Goal: Register for event/course

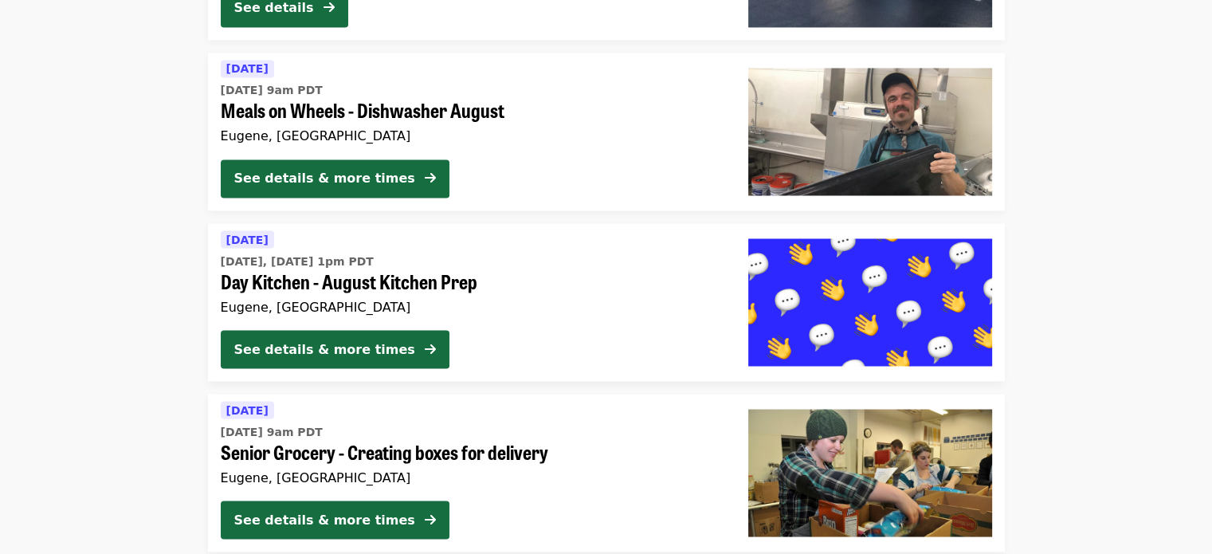
scroll to position [2794, 0]
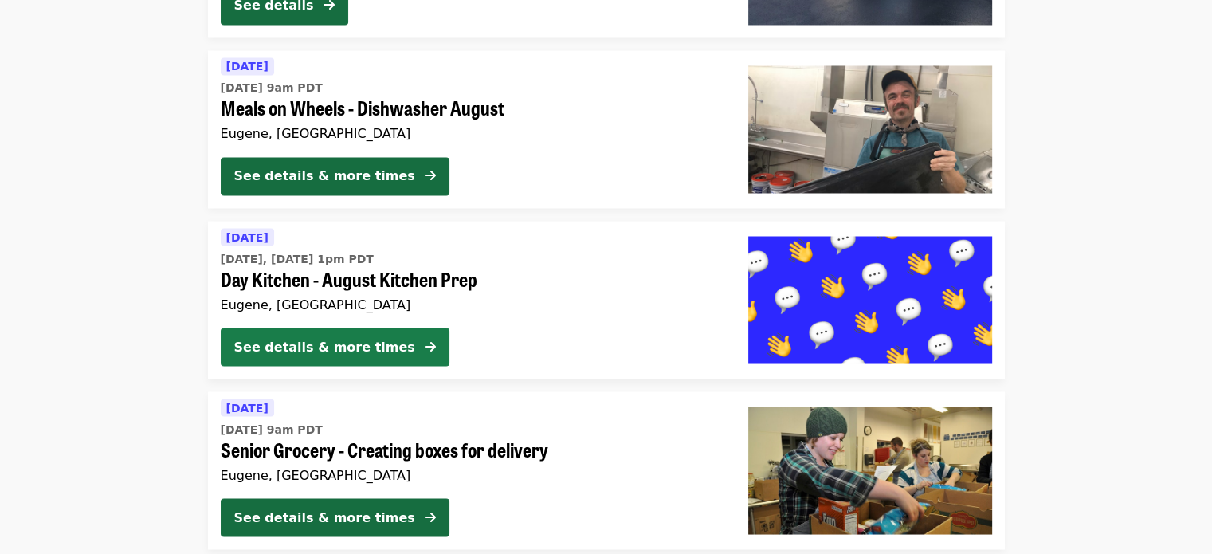
click at [328, 353] on div "See details & more times" at bounding box center [324, 346] width 181 height 19
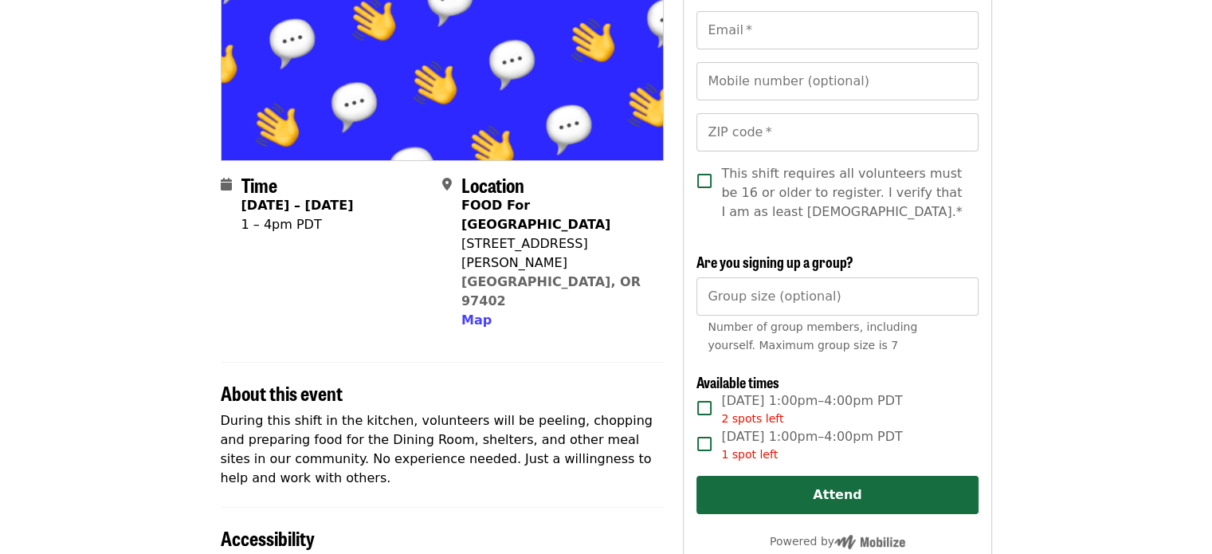
scroll to position [258, 0]
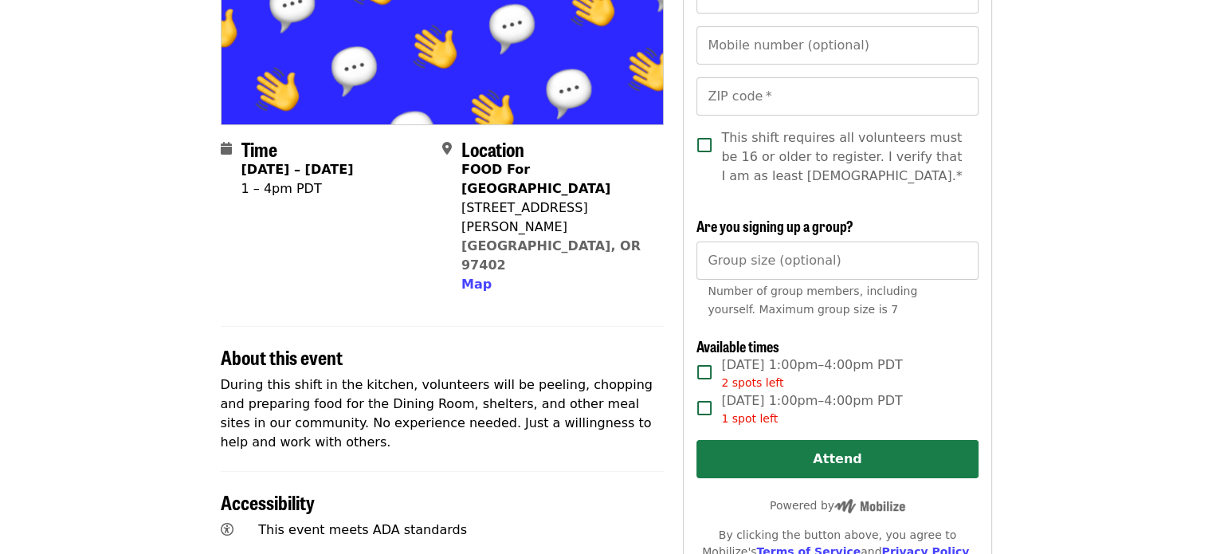
click at [787, 475] on button "Attend" at bounding box center [837, 459] width 281 height 38
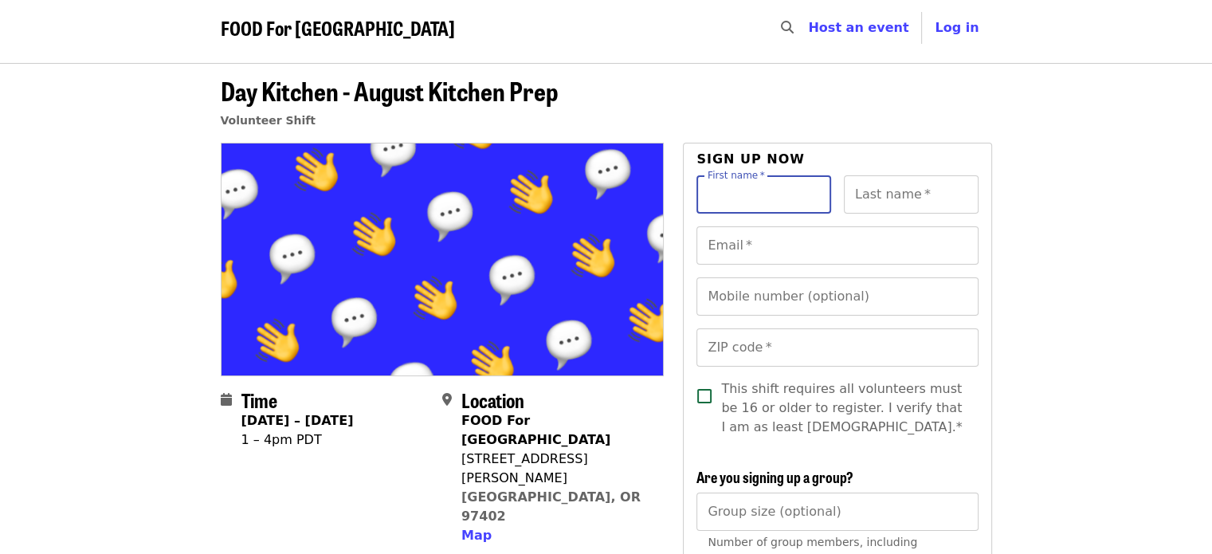
scroll to position [0, 0]
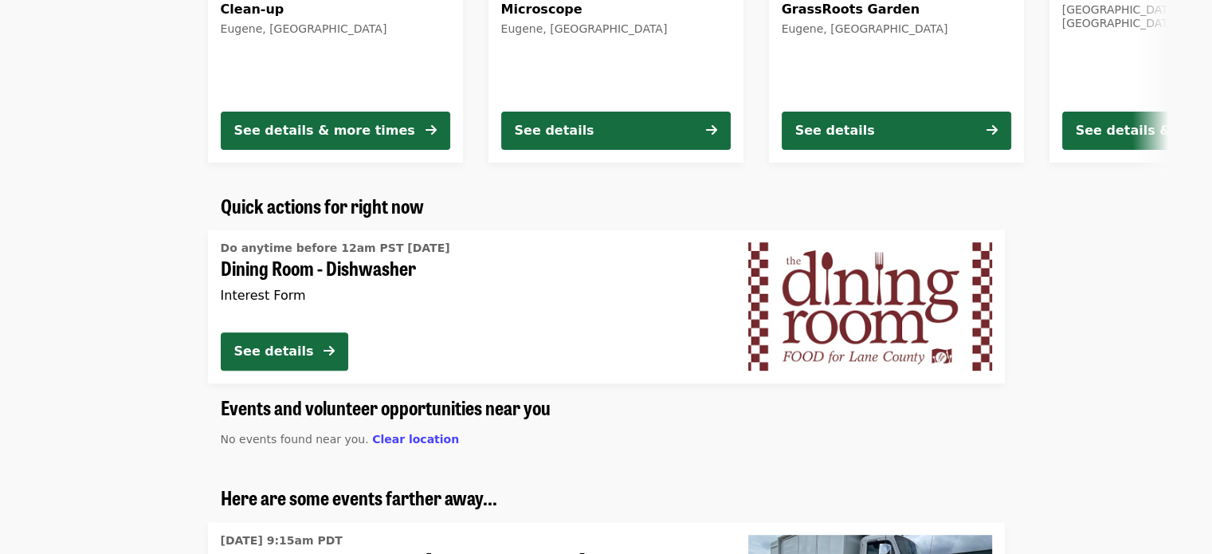
scroll to position [911, 0]
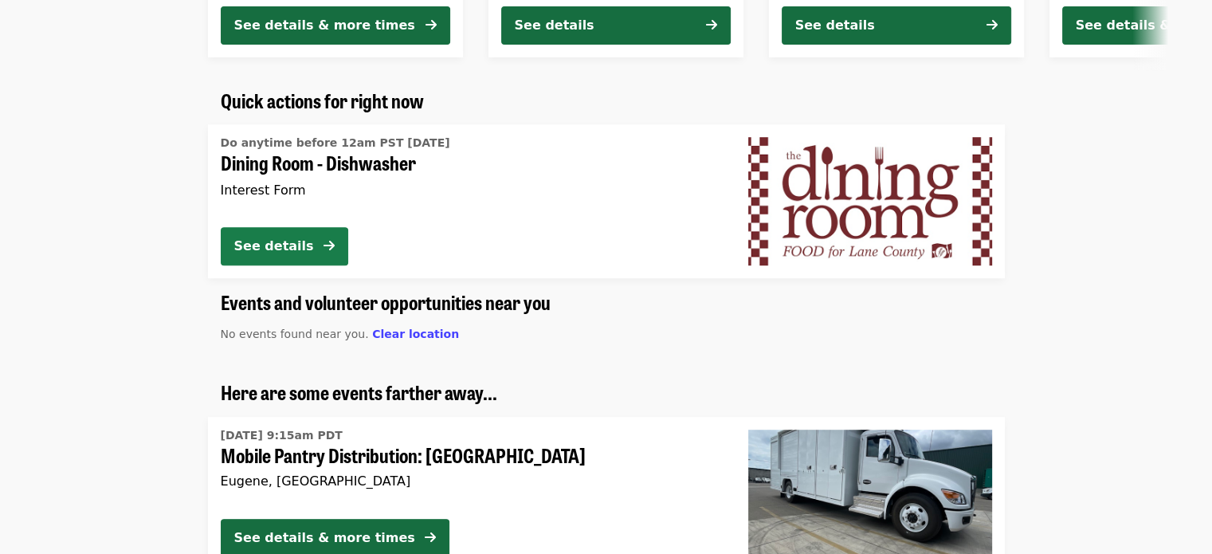
click at [287, 232] on button "See details" at bounding box center [285, 246] width 128 height 38
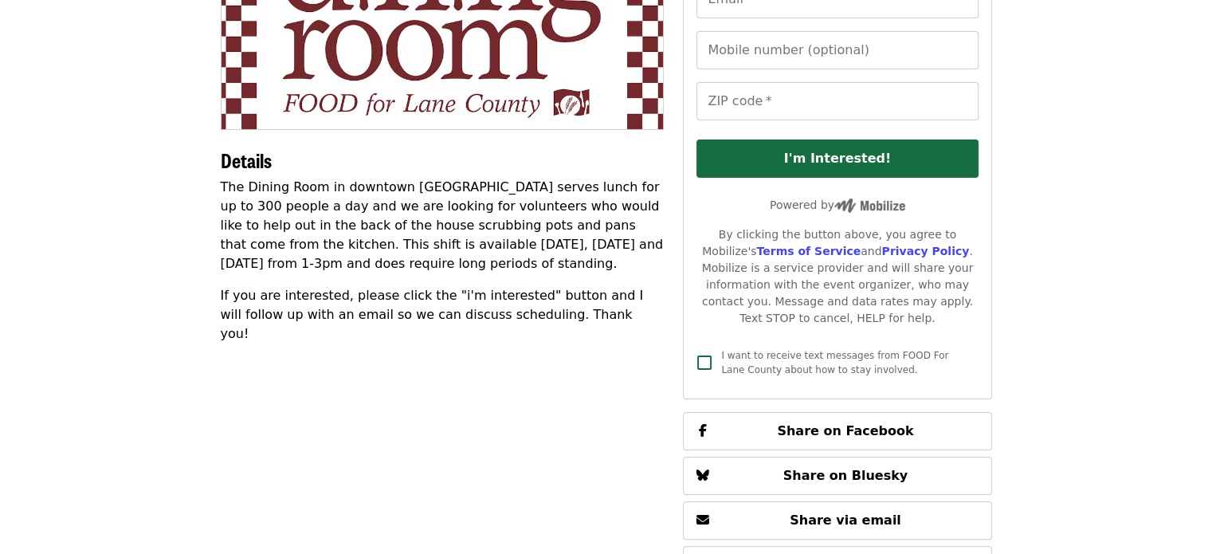
scroll to position [252, 0]
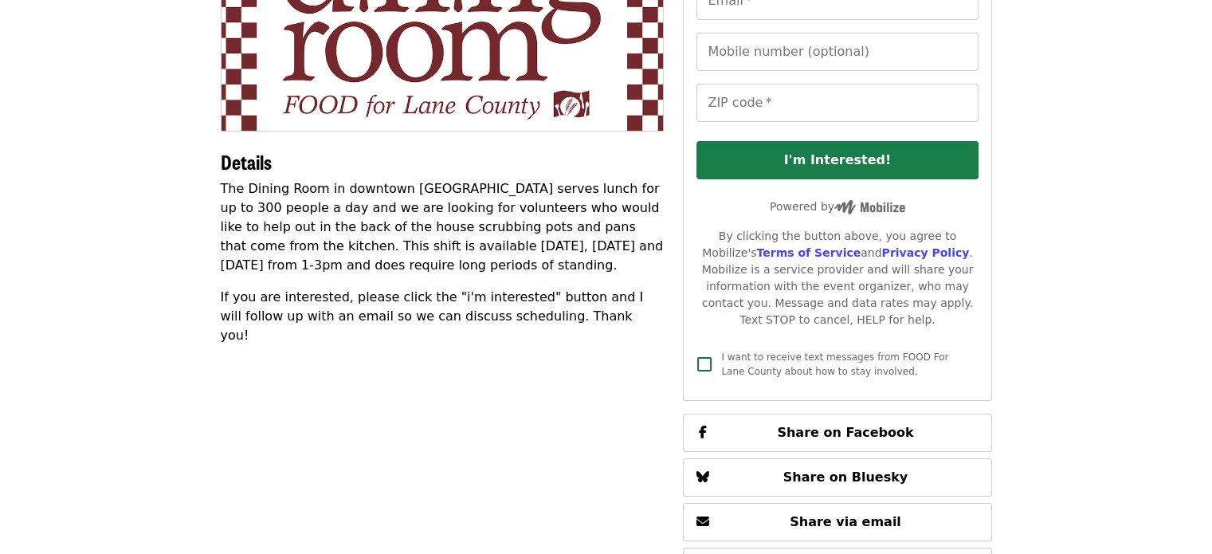
click at [762, 157] on button "I'm Interested!" at bounding box center [837, 160] width 281 height 38
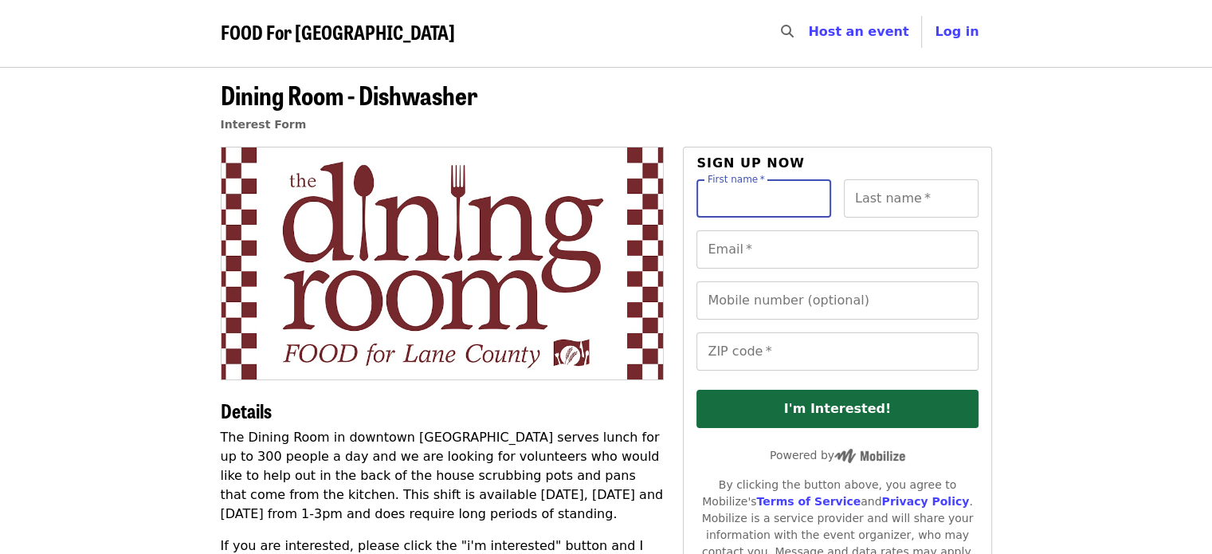
scroll to position [0, 0]
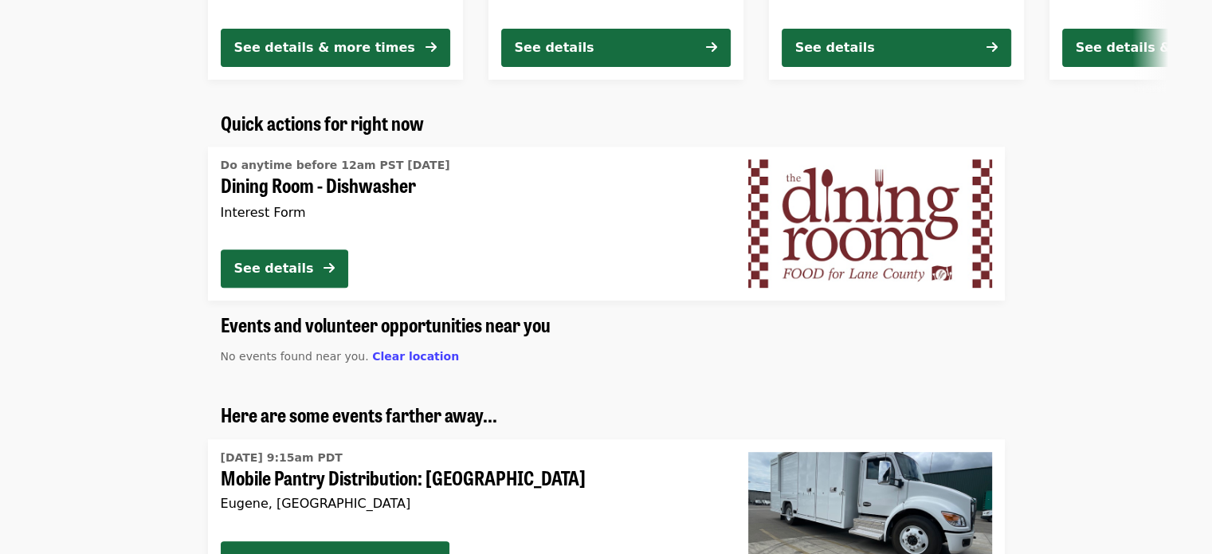
scroll to position [761, 0]
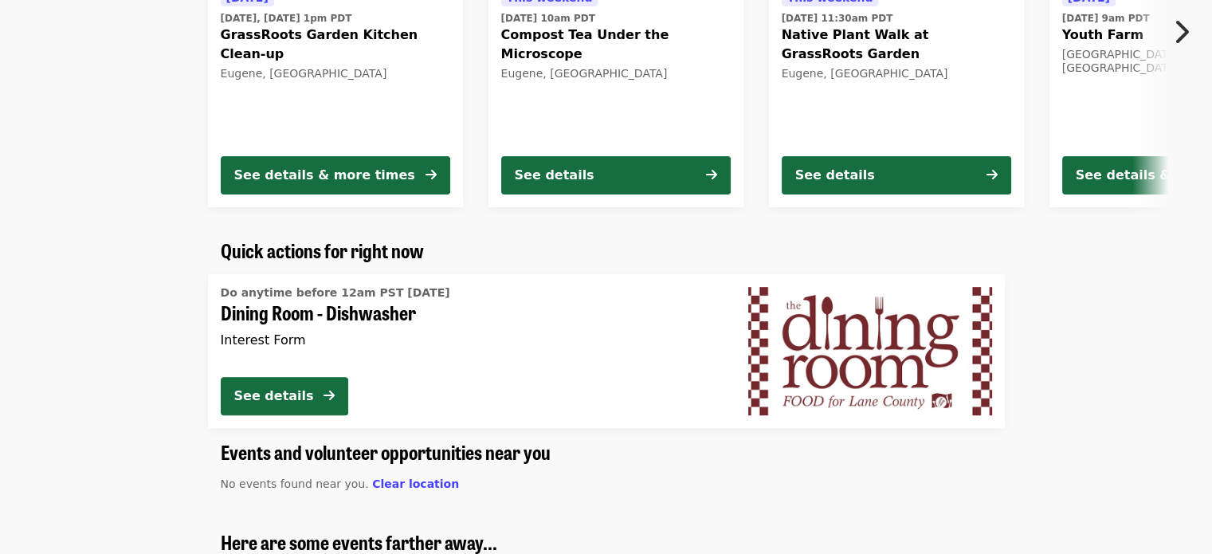
click at [1185, 31] on icon "chevron-right icon" at bounding box center [1181, 32] width 16 height 30
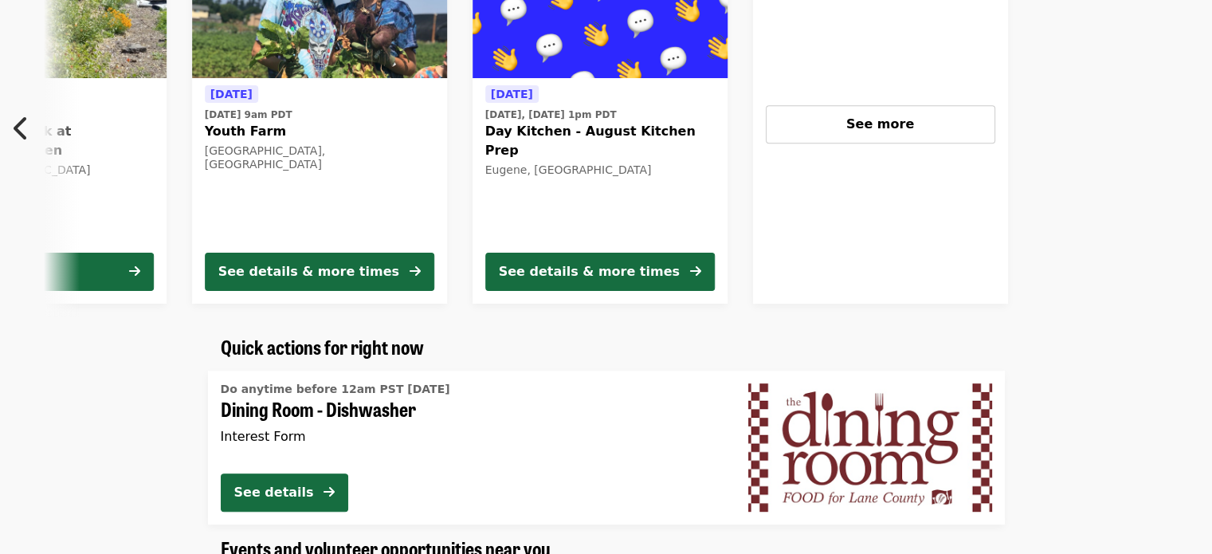
scroll to position [663, 0]
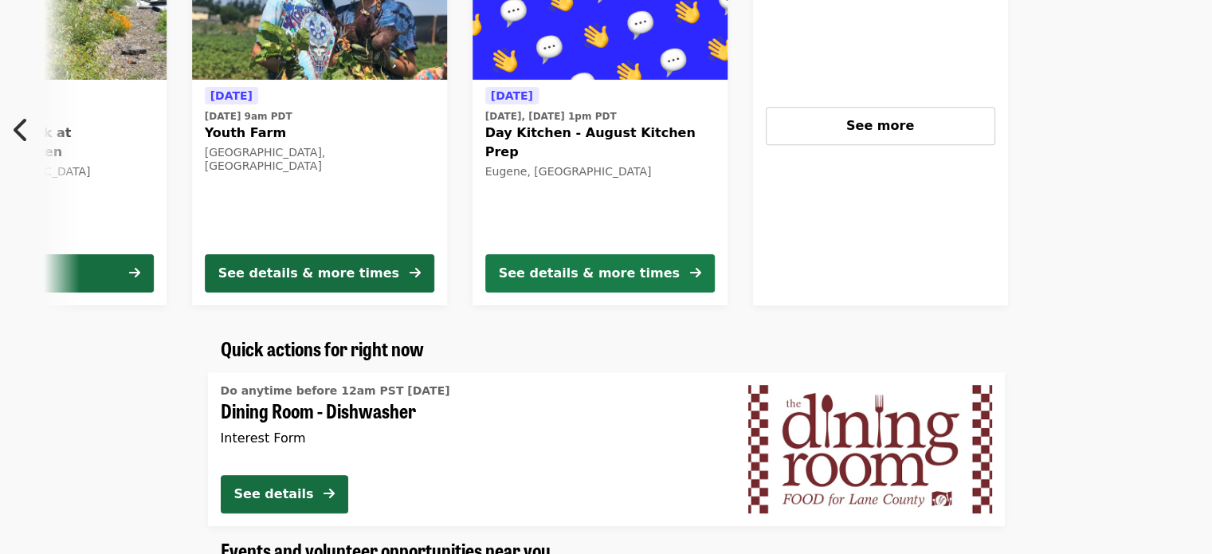
click at [645, 269] on button "See details & more times" at bounding box center [600, 273] width 230 height 38
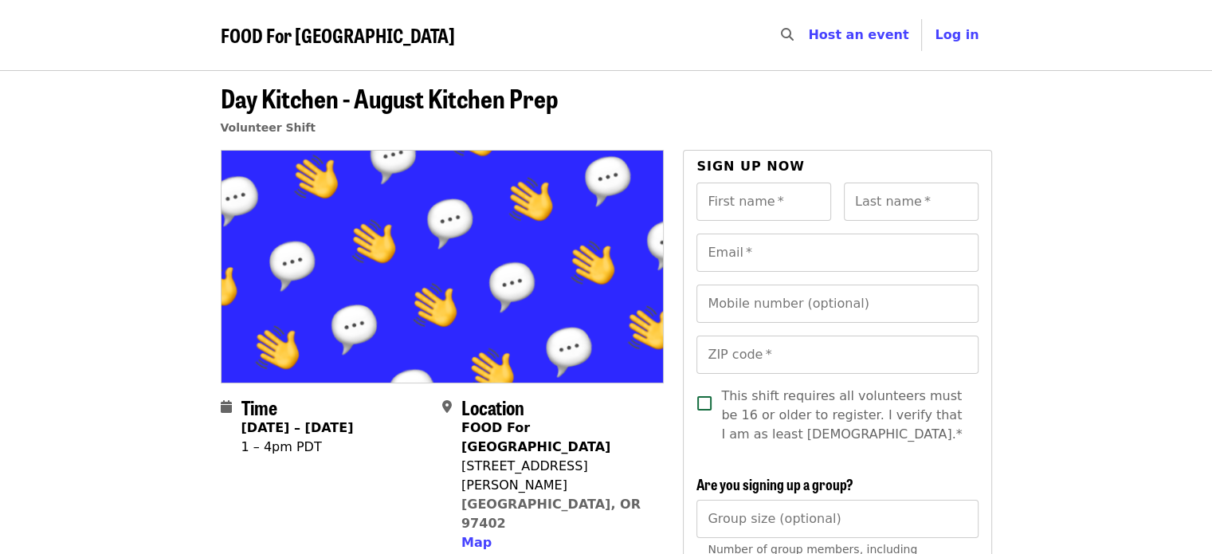
click at [645, 269] on img at bounding box center [443, 266] width 442 height 231
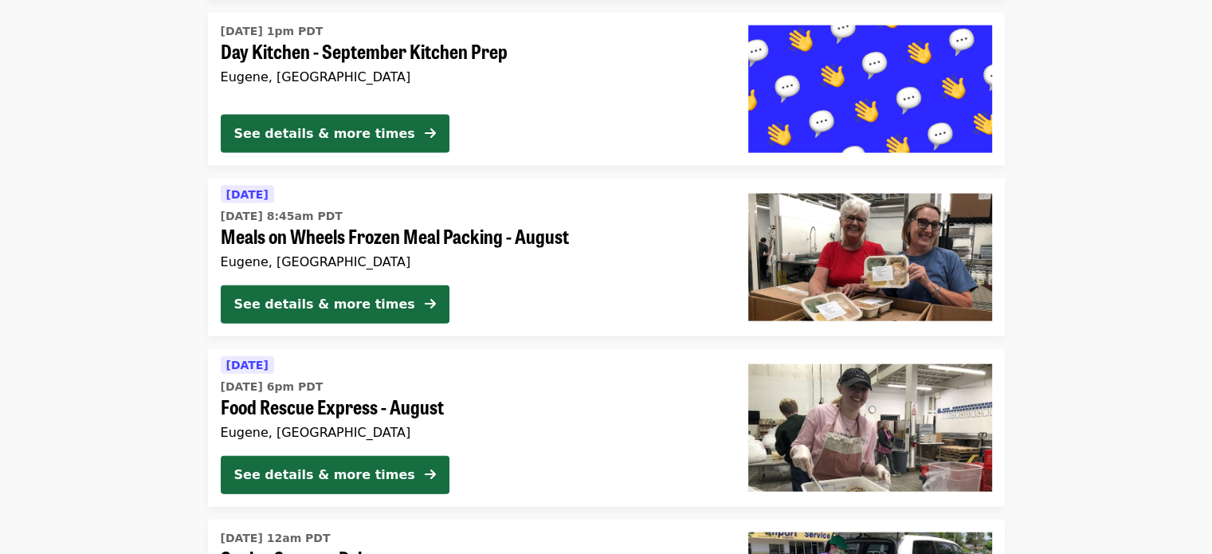
scroll to position [3516, 0]
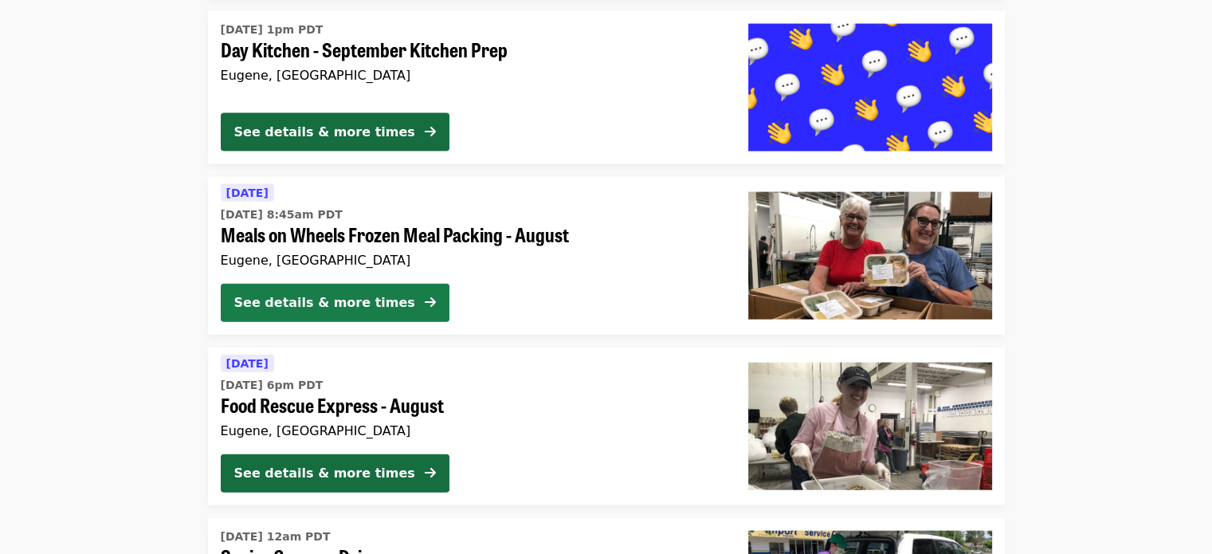
click at [344, 295] on div "See details & more times" at bounding box center [324, 302] width 181 height 19
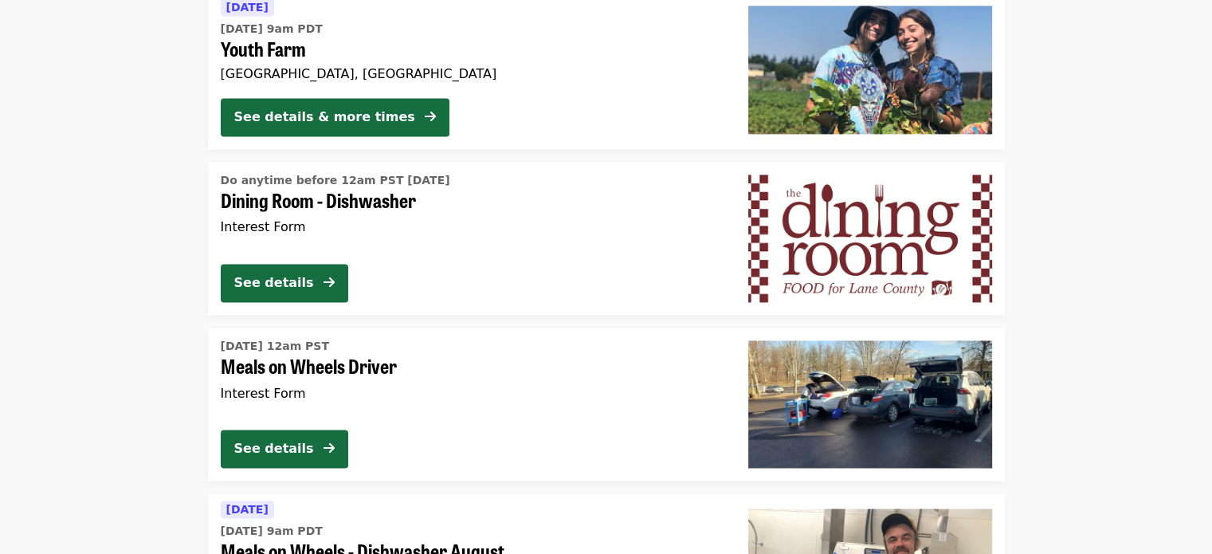
scroll to position [2348, 0]
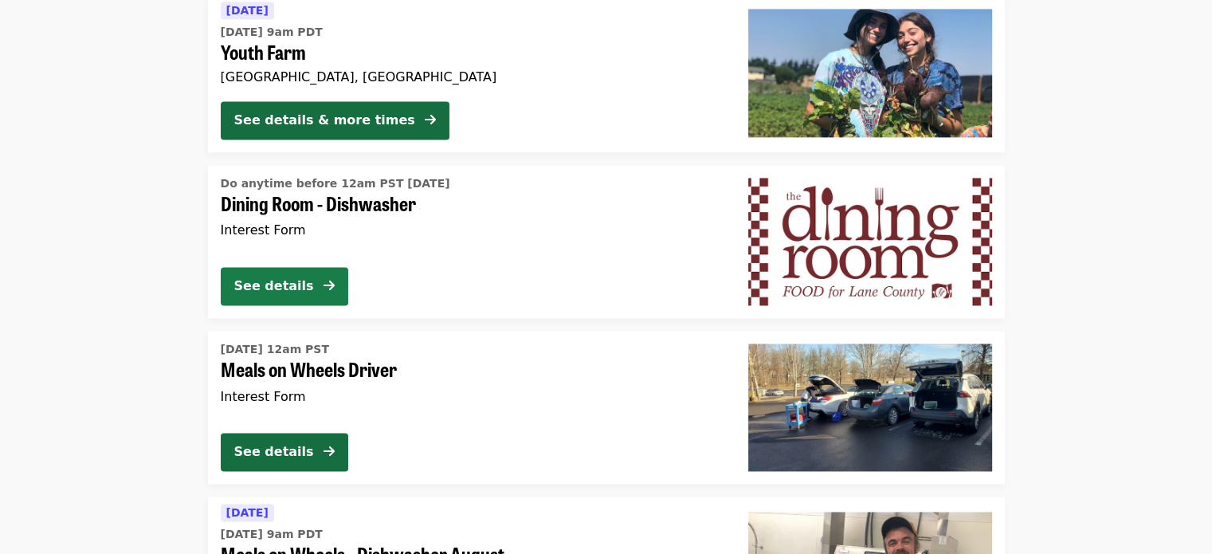
click at [272, 282] on div "See details" at bounding box center [274, 286] width 80 height 19
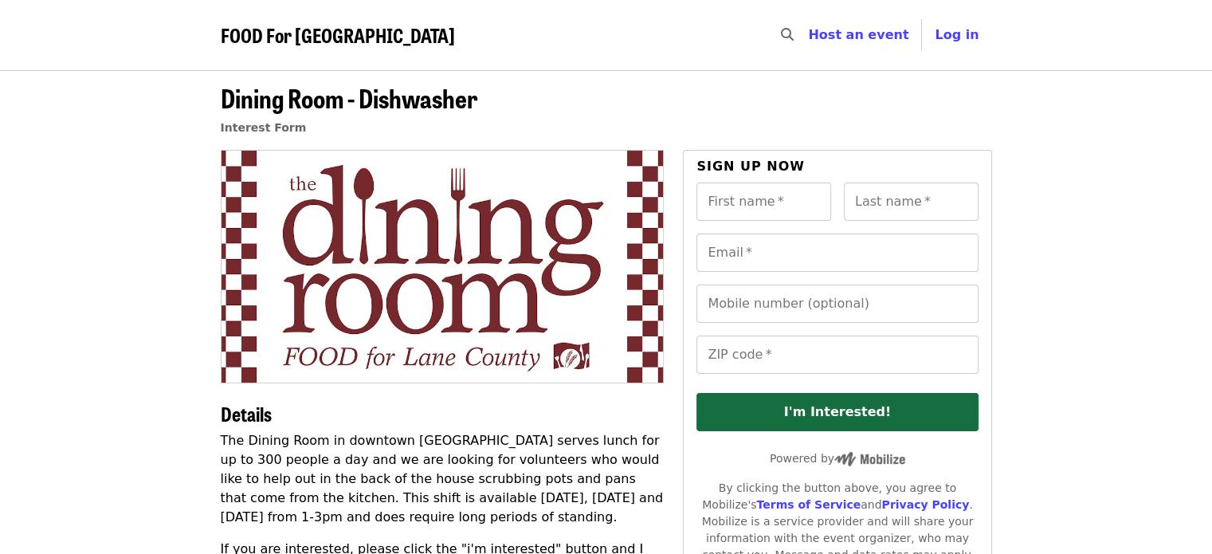
click at [272, 282] on img at bounding box center [443, 266] width 442 height 231
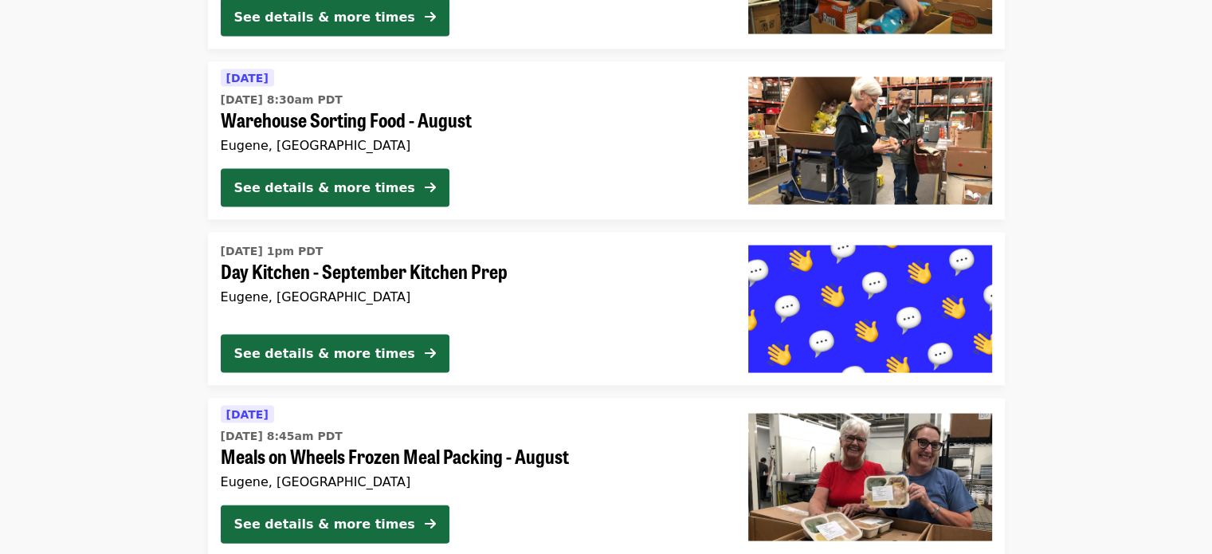
scroll to position [3293, 0]
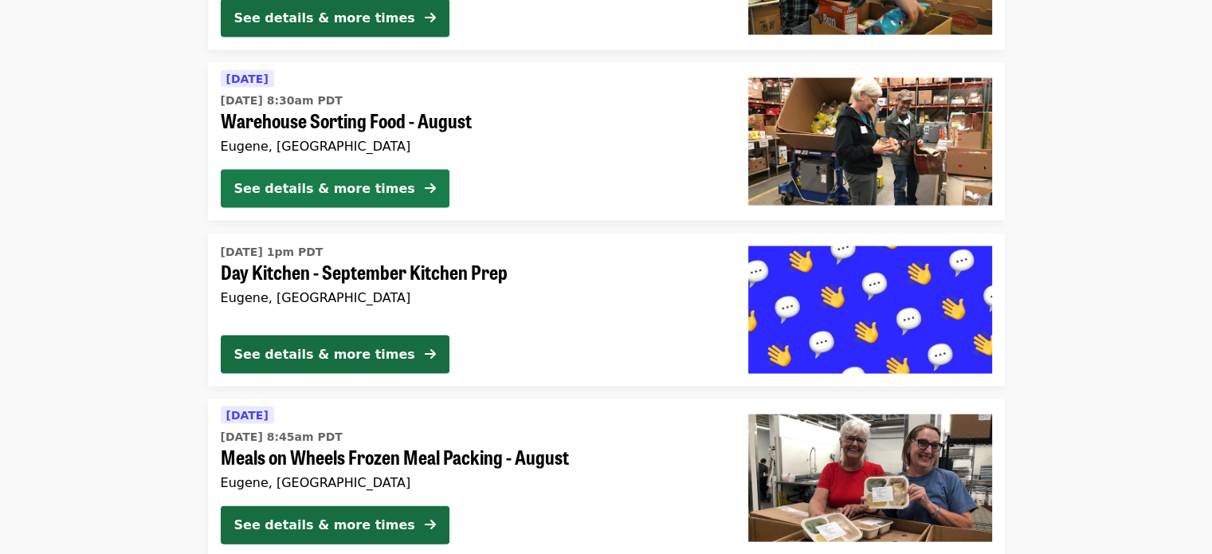
click at [338, 179] on div "See details & more times" at bounding box center [324, 188] width 181 height 19
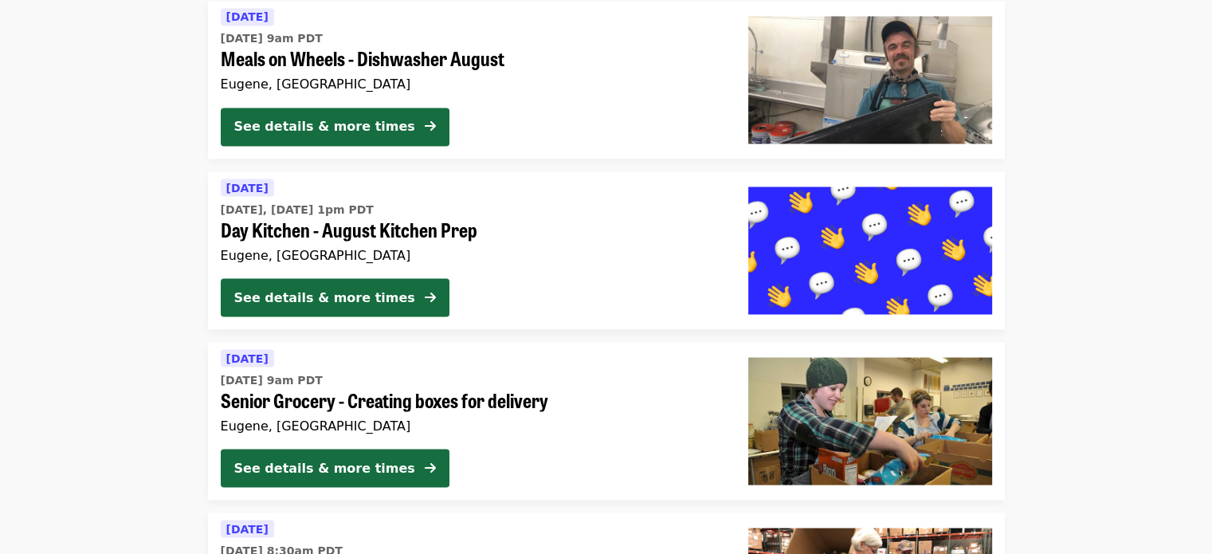
scroll to position [2845, 0]
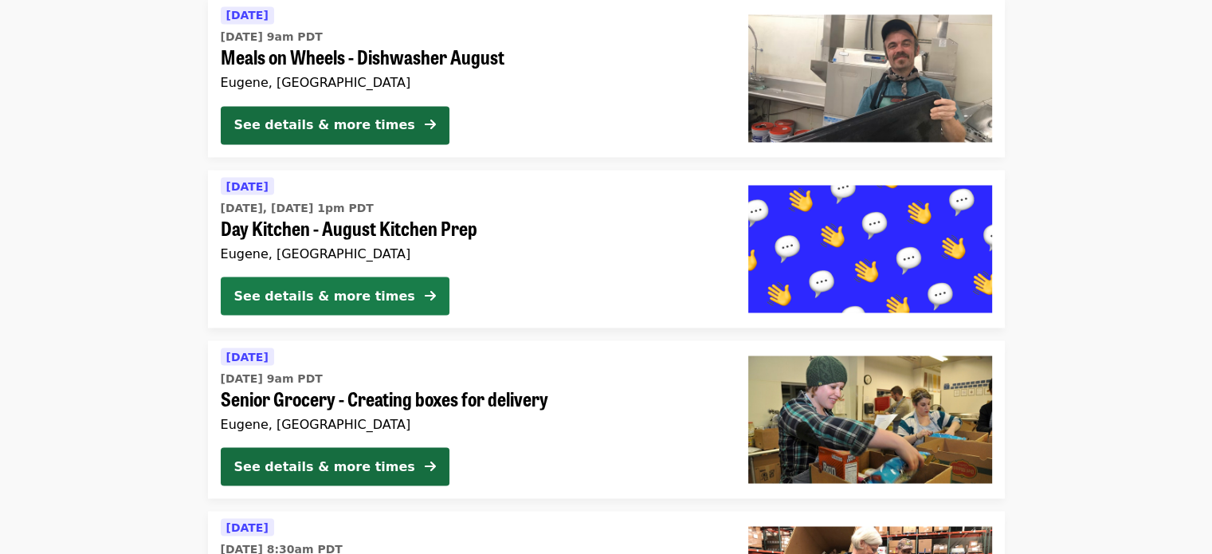
click at [340, 284] on button "See details & more times" at bounding box center [335, 296] width 229 height 38
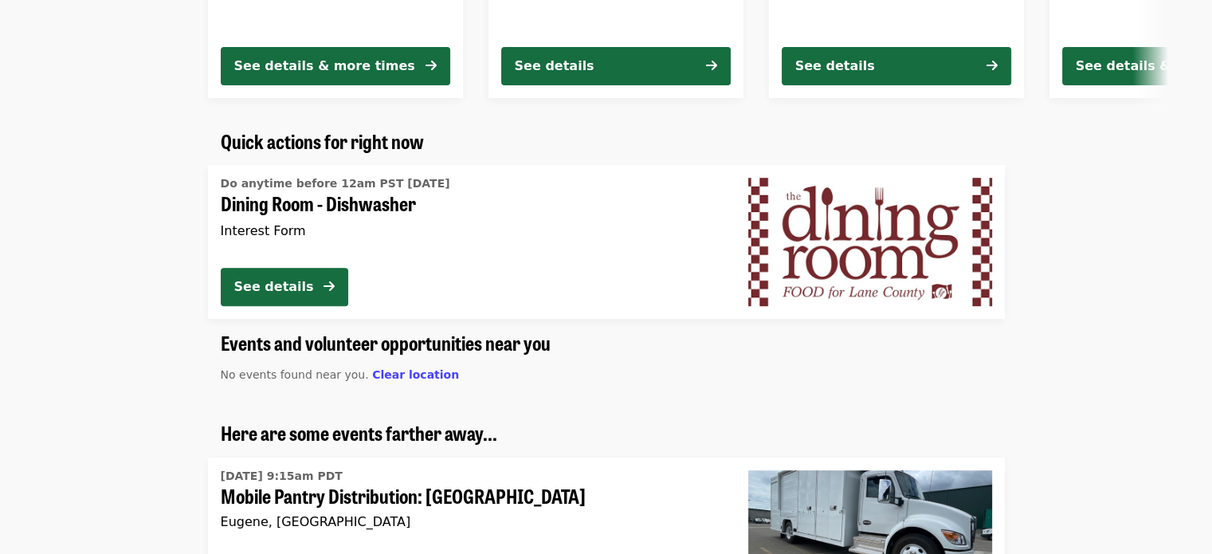
scroll to position [870, 0]
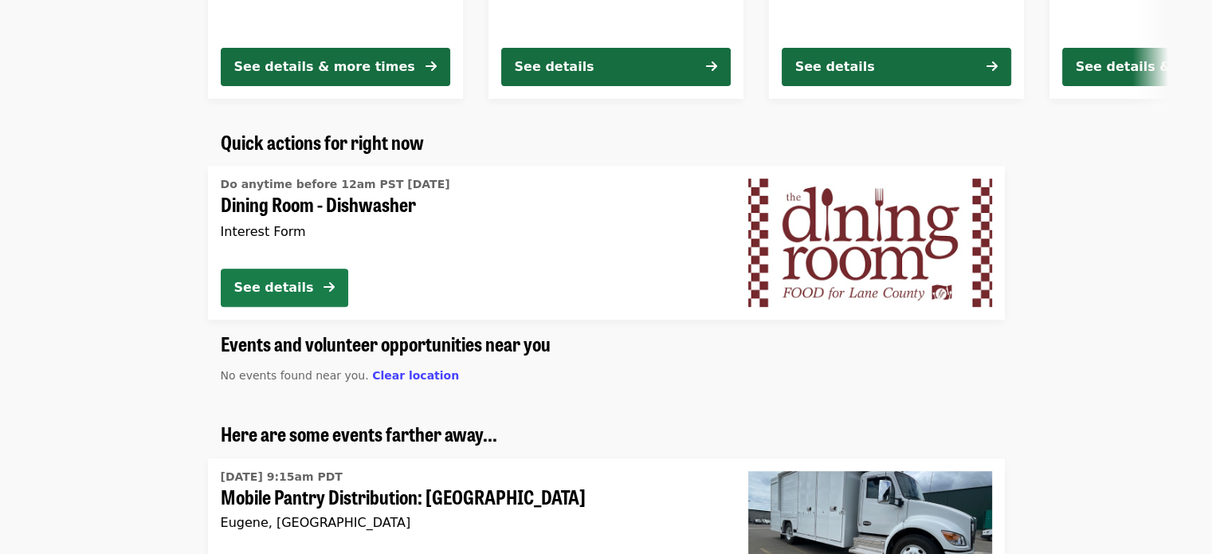
click at [268, 279] on div "See details" at bounding box center [274, 287] width 80 height 19
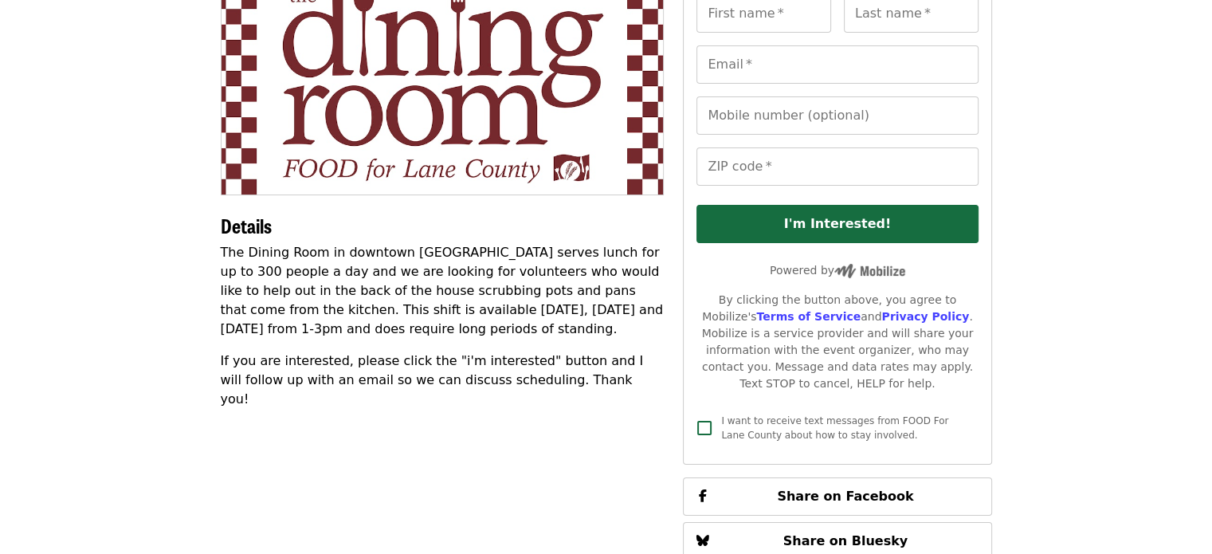
scroll to position [191, 0]
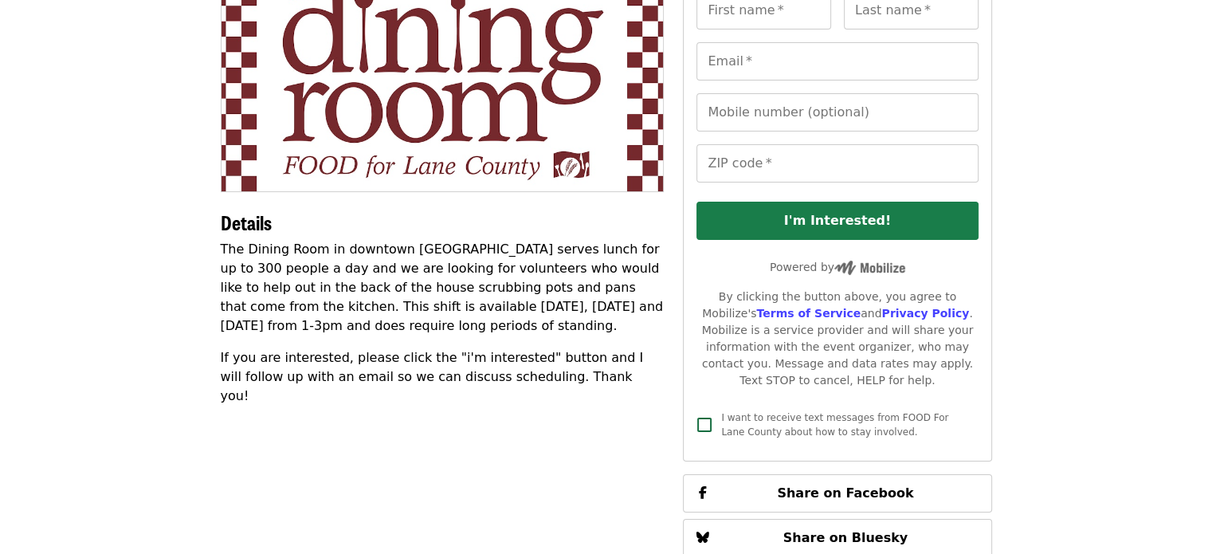
click at [760, 230] on button "I'm Interested!" at bounding box center [837, 221] width 281 height 38
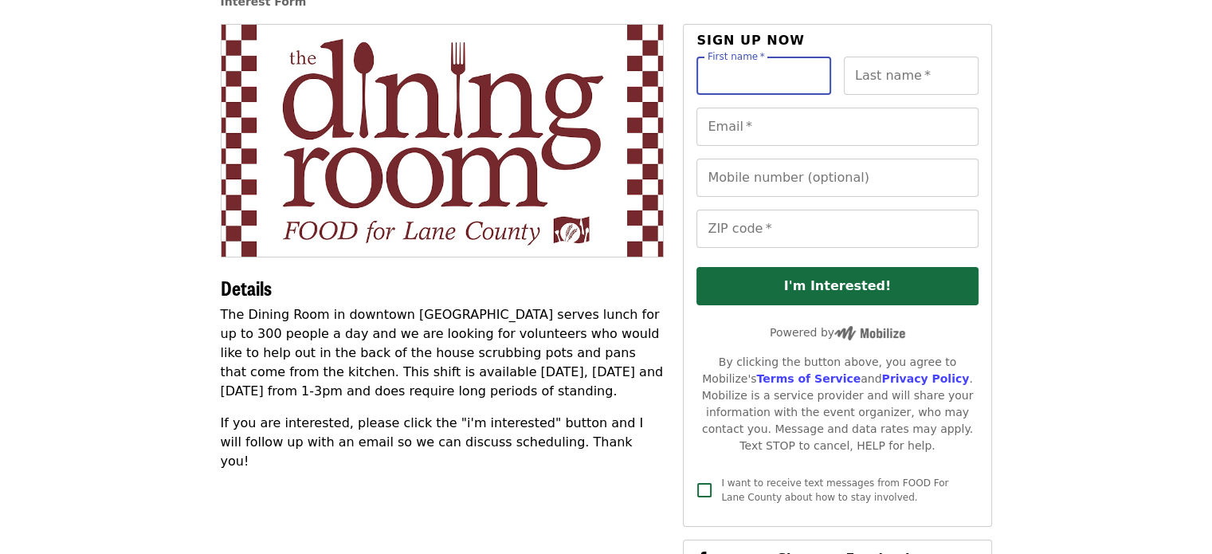
scroll to position [123, 0]
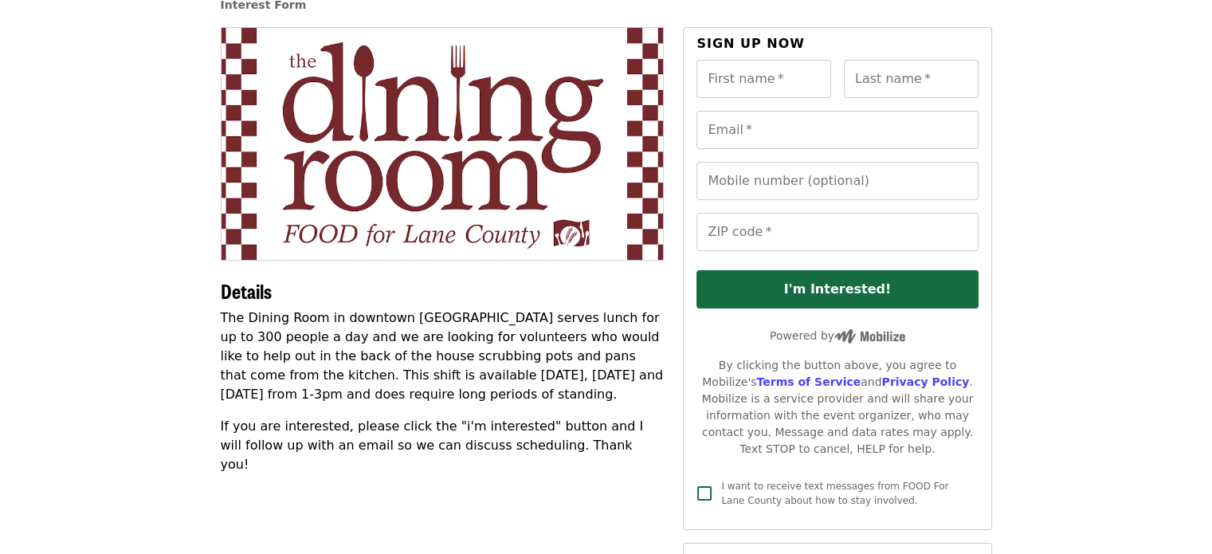
click at [724, 206] on div "Mobile number (optional) Mobile number (optional) ZIP code   * ZIP code *" at bounding box center [837, 213] width 281 height 102
click at [781, 96] on input "First name   *" at bounding box center [764, 79] width 135 height 38
type input "*"
type input "****"
type input "*******"
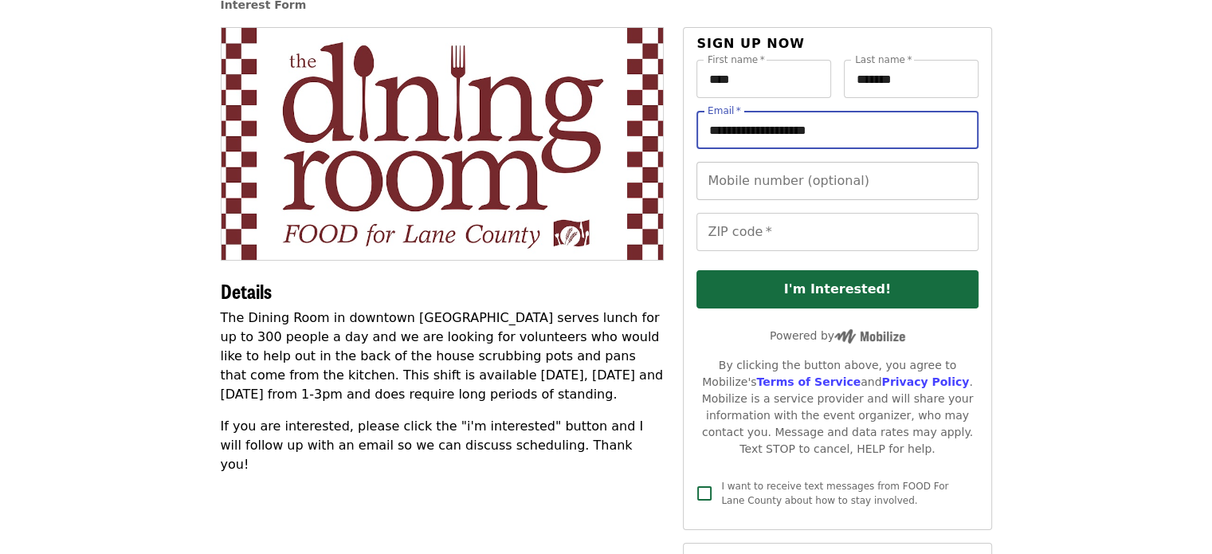
type input "**********"
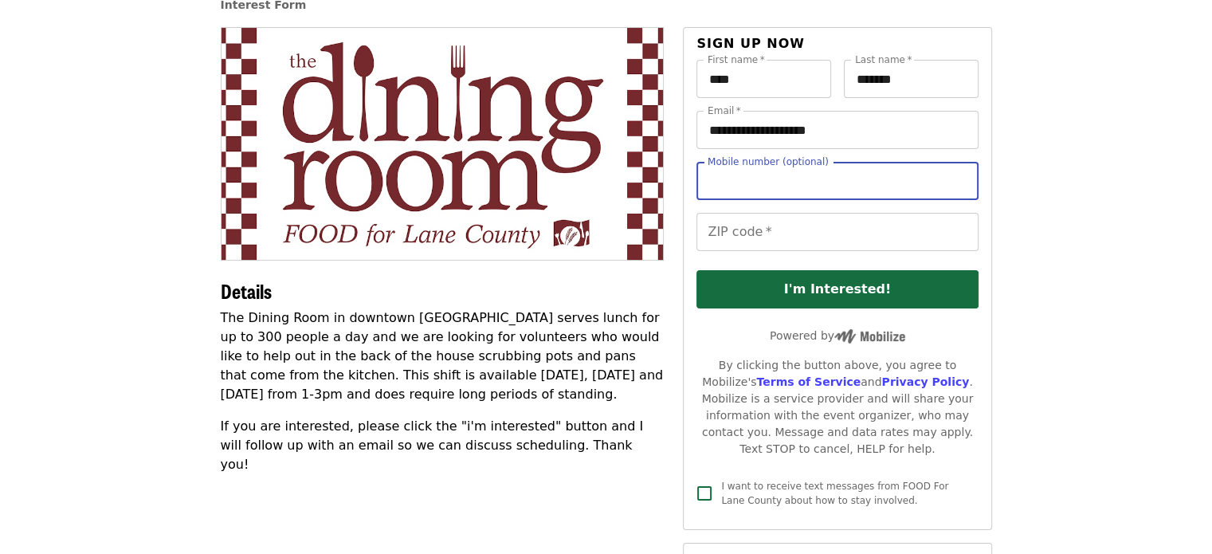
click at [777, 183] on input "Mobile number (optional)" at bounding box center [837, 181] width 281 height 38
type input "**********"
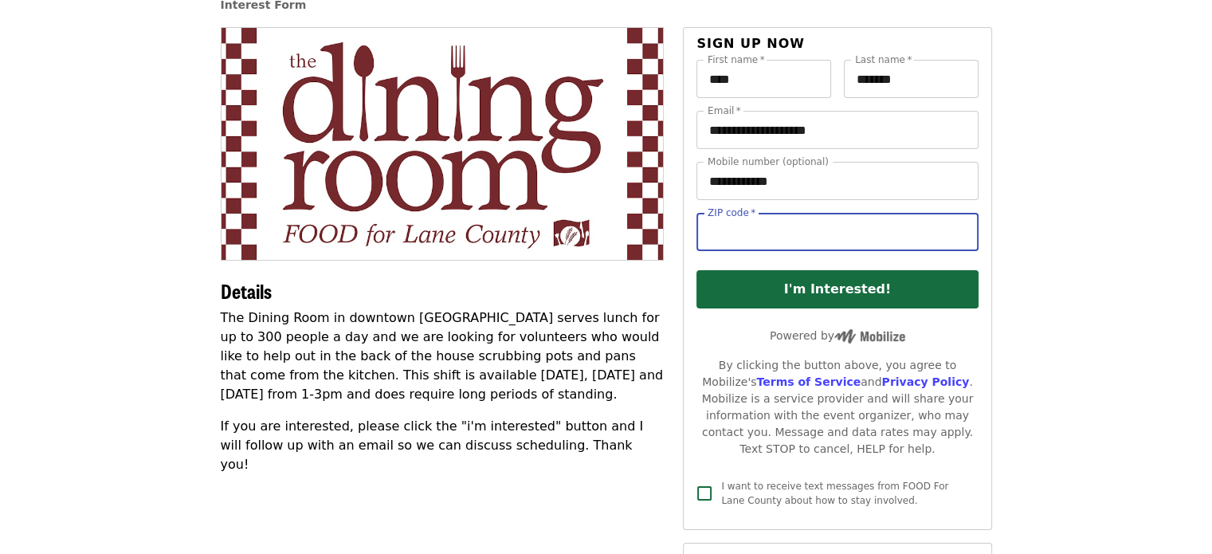
click at [781, 236] on input "ZIP code   *" at bounding box center [837, 232] width 281 height 38
type input "*****"
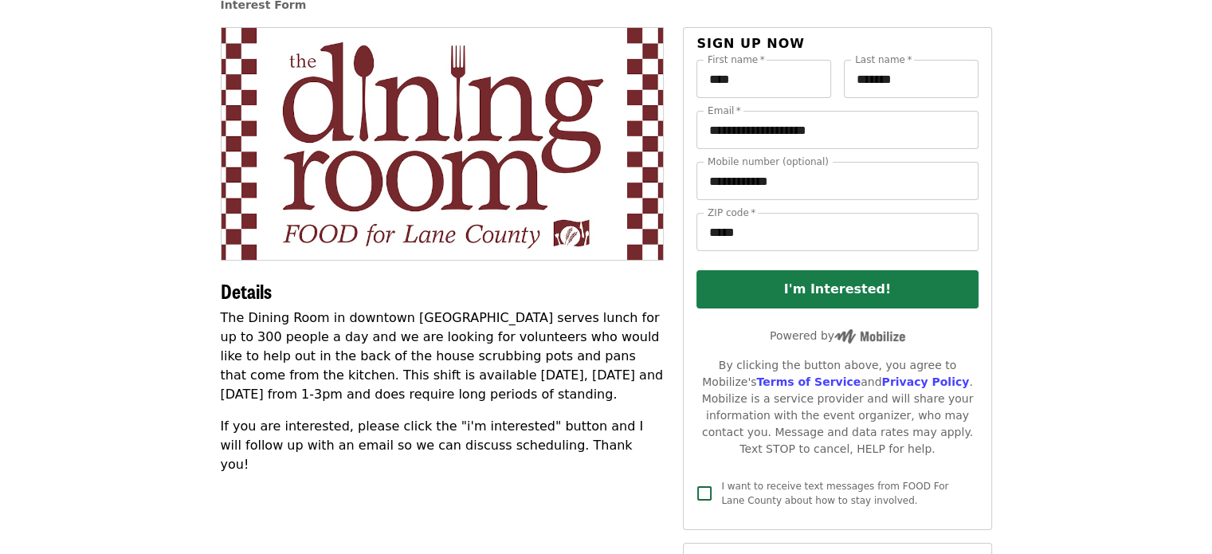
click at [842, 289] on button "I'm Interested!" at bounding box center [837, 289] width 281 height 38
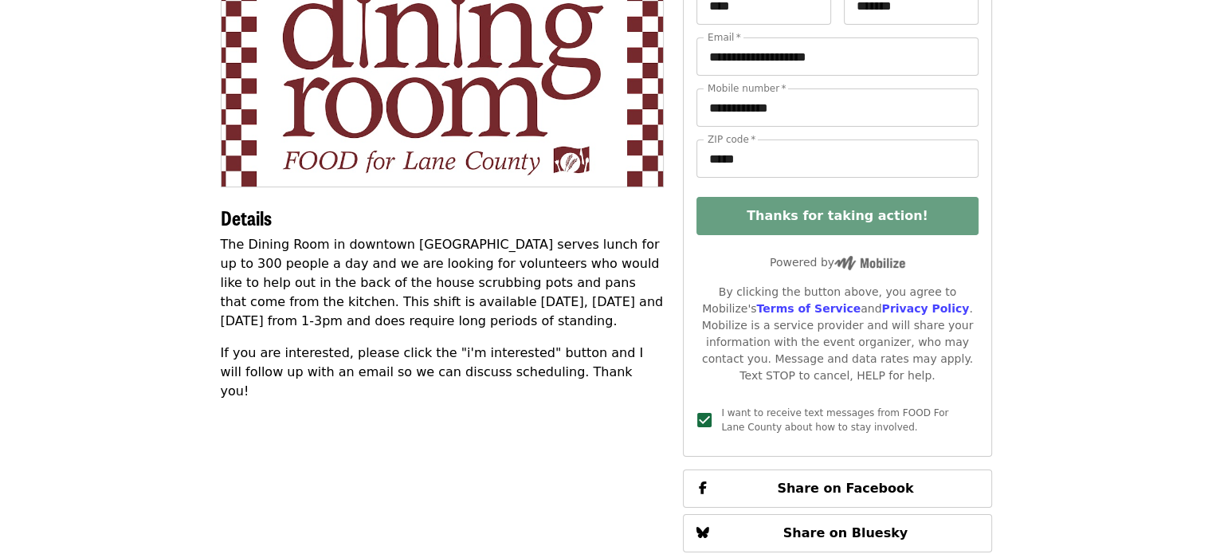
scroll to position [0, 0]
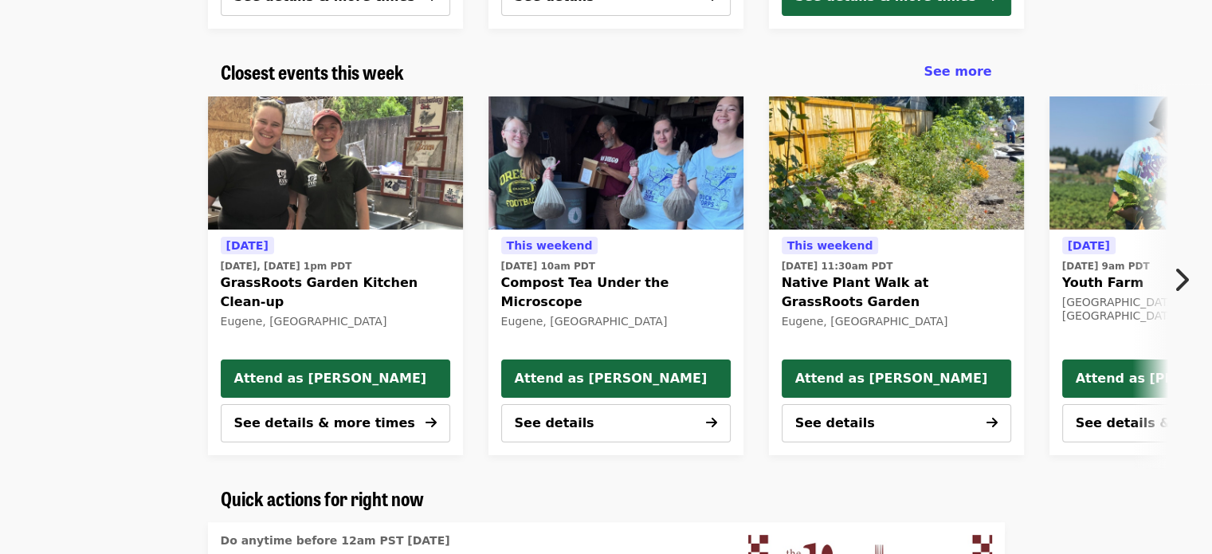
scroll to position [525, 0]
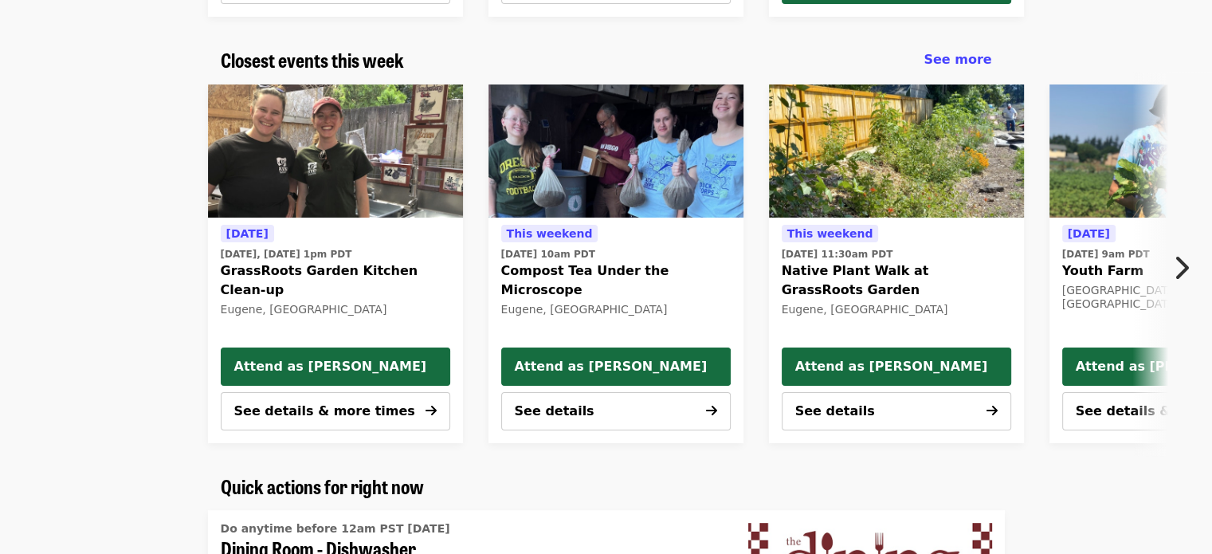
click at [1180, 274] on icon "chevron-right icon" at bounding box center [1181, 268] width 16 height 30
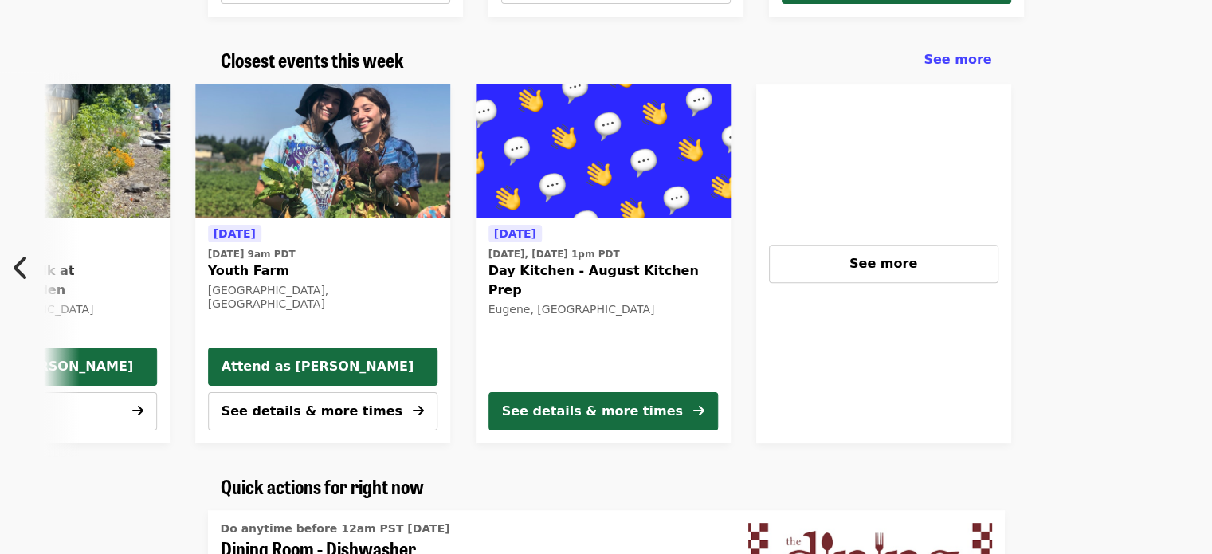
scroll to position [0, 858]
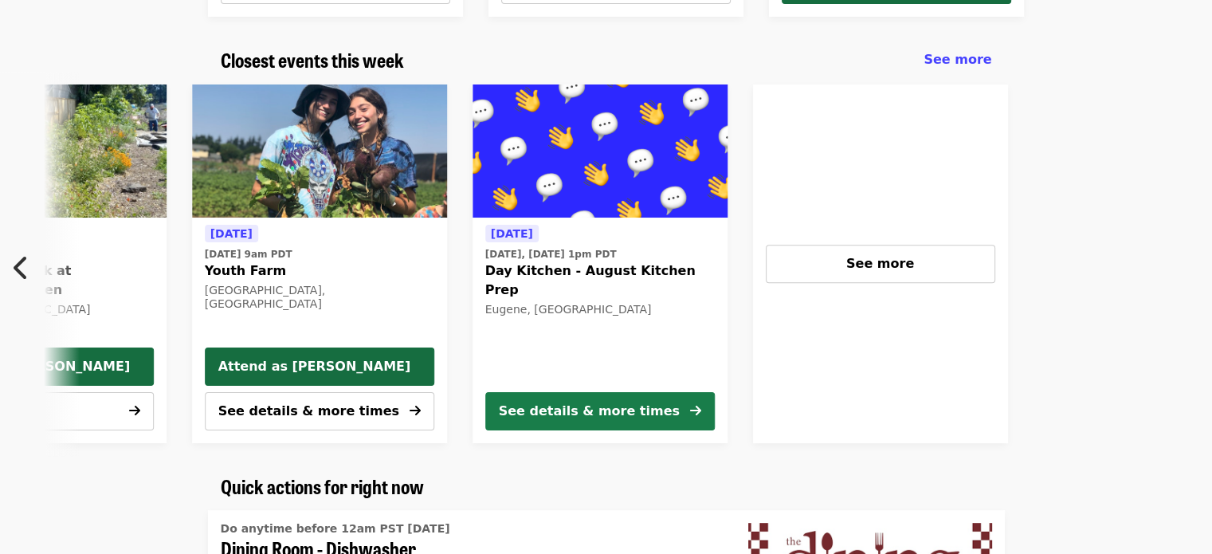
click at [662, 398] on button "See details & more times" at bounding box center [600, 411] width 230 height 38
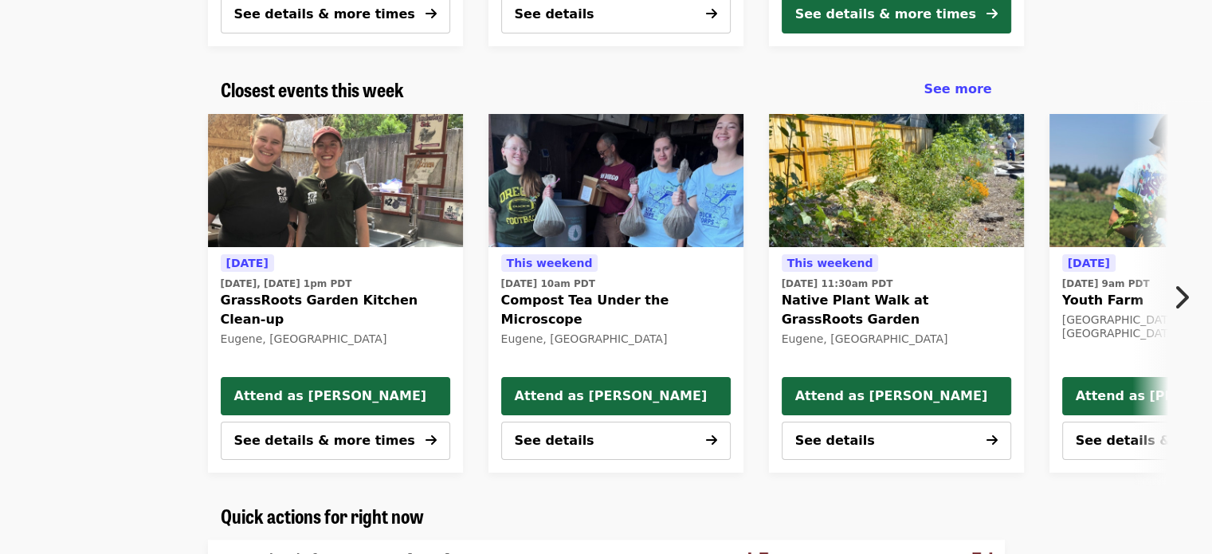
scroll to position [503, 0]
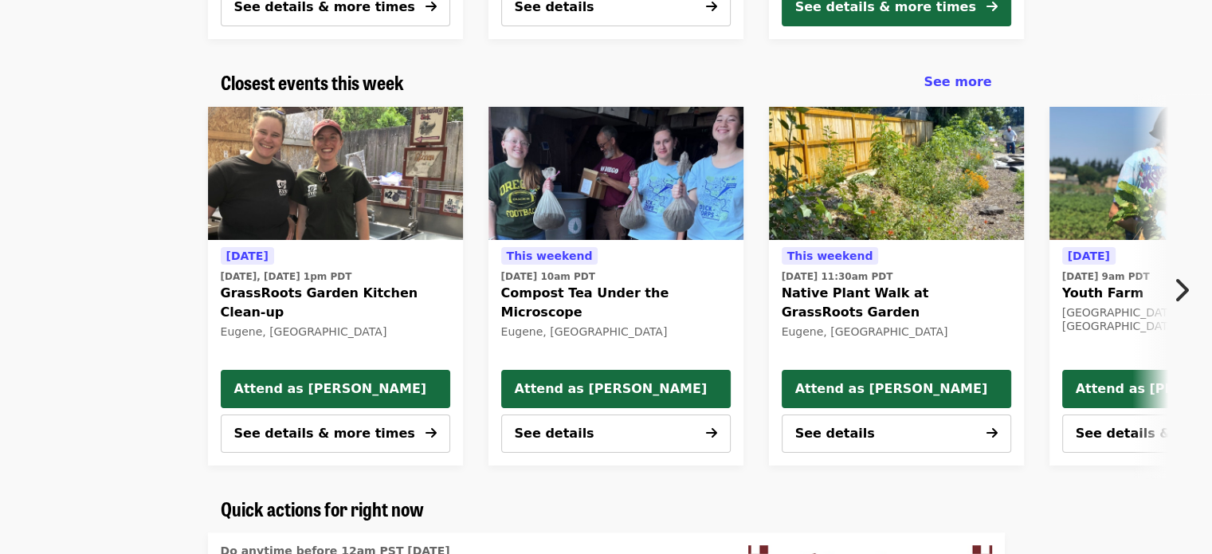
click at [1186, 283] on icon "chevron-right icon" at bounding box center [1181, 290] width 16 height 30
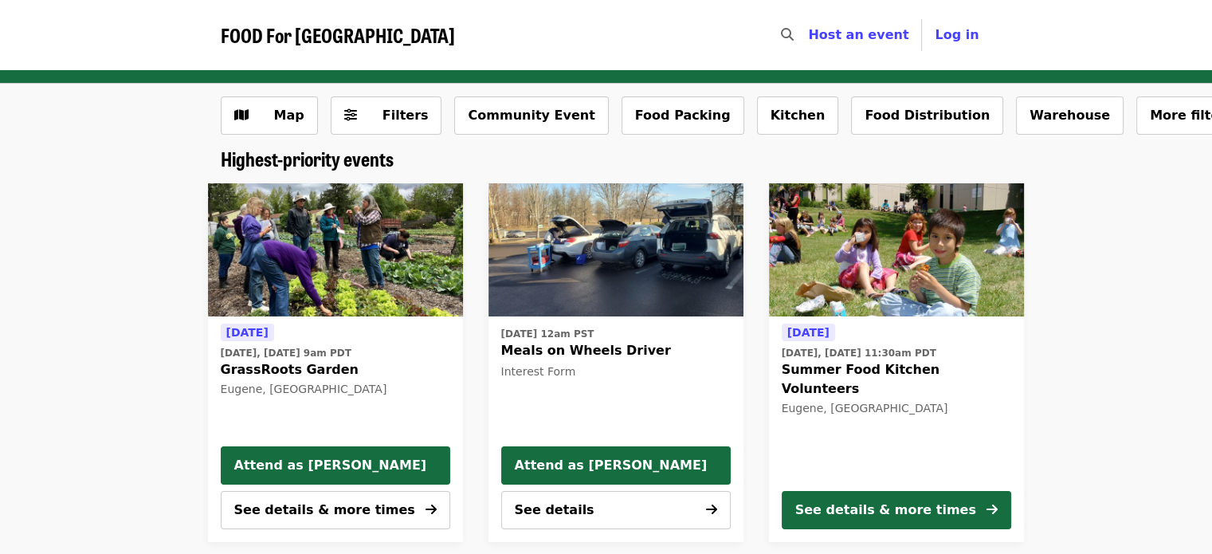
scroll to position [0, 0]
click at [906, 514] on div "See details & more times" at bounding box center [885, 510] width 181 height 19
